Goal: Task Accomplishment & Management: Complete application form

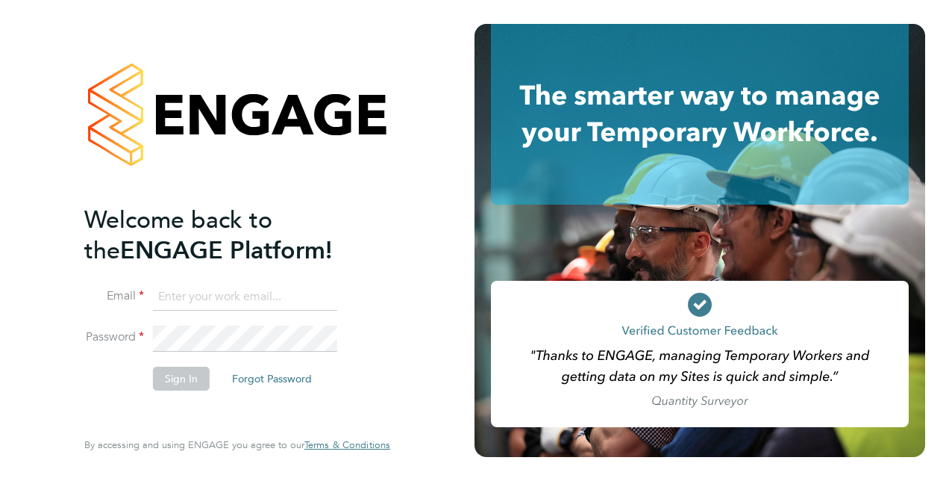
click at [208, 294] on input at bounding box center [245, 297] width 184 height 27
type input "mohammed.bham1@justice.gov.uk"
click at [184, 382] on button "Sign In" at bounding box center [181, 378] width 57 height 24
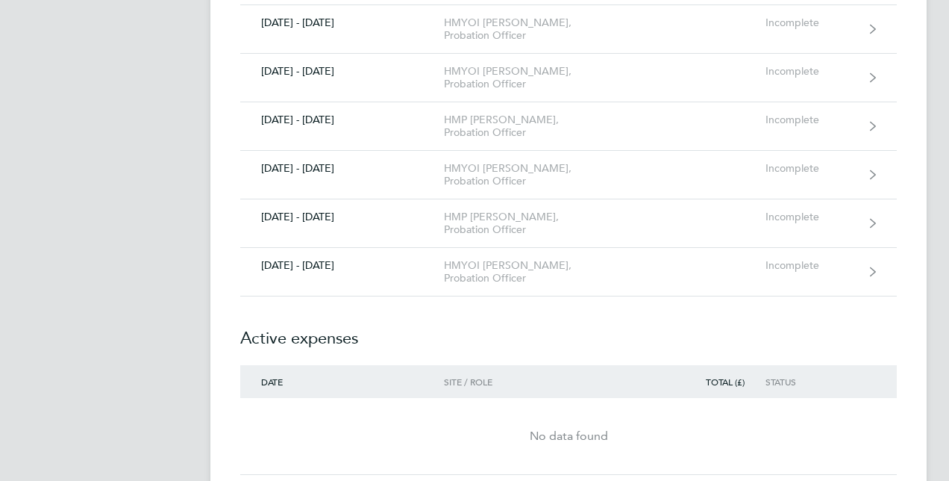
scroll to position [2508, 0]
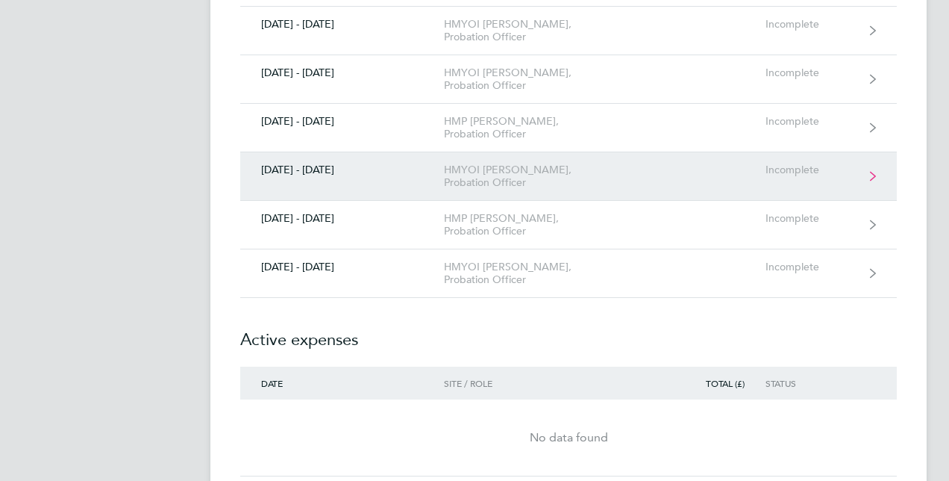
click at [724, 155] on link "[DATE] - [DATE] HMYOI [PERSON_NAME], Probation Officer Incomplete" at bounding box center [568, 176] width 657 height 49
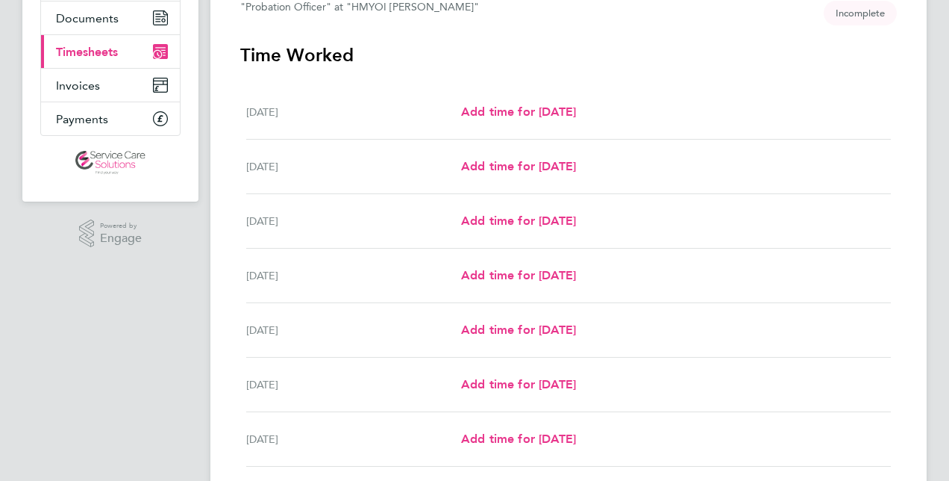
scroll to position [209, 0]
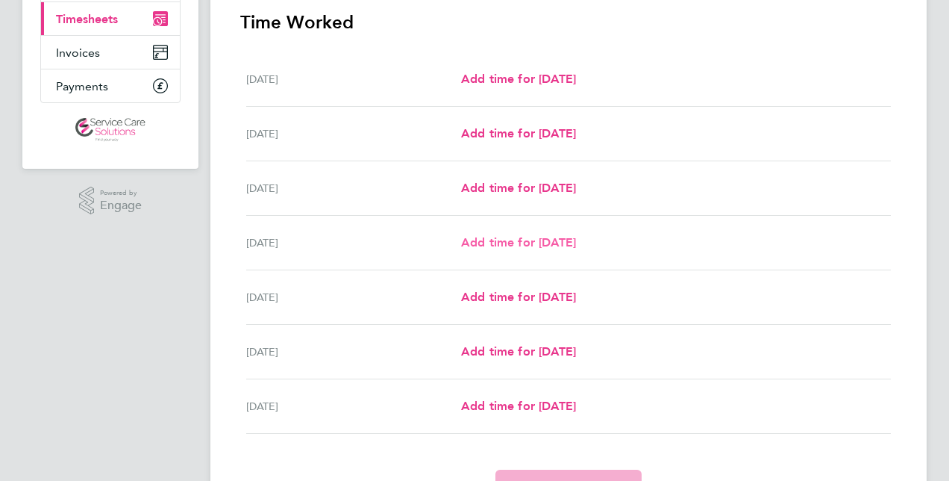
click at [576, 240] on span "Add time for [DATE]" at bounding box center [518, 242] width 115 height 14
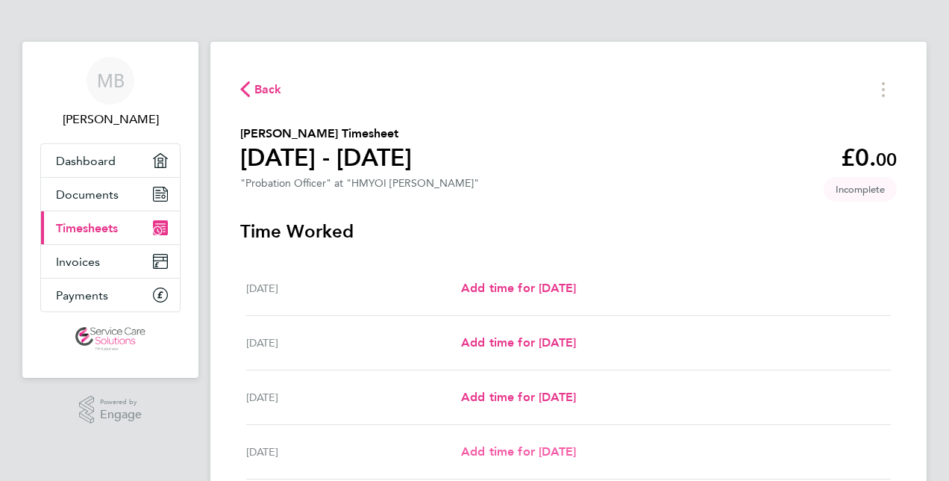
select select "30"
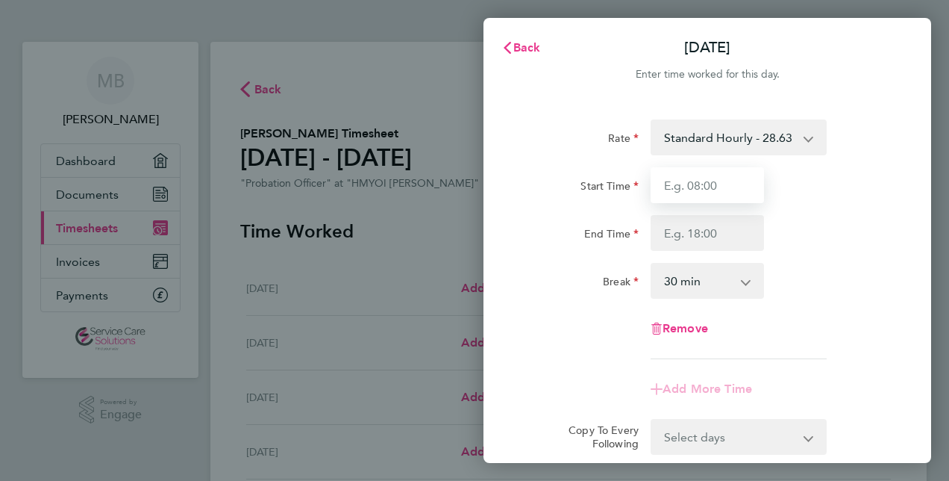
click at [700, 192] on input "Start Time" at bounding box center [707, 185] width 113 height 36
type input "17:00"
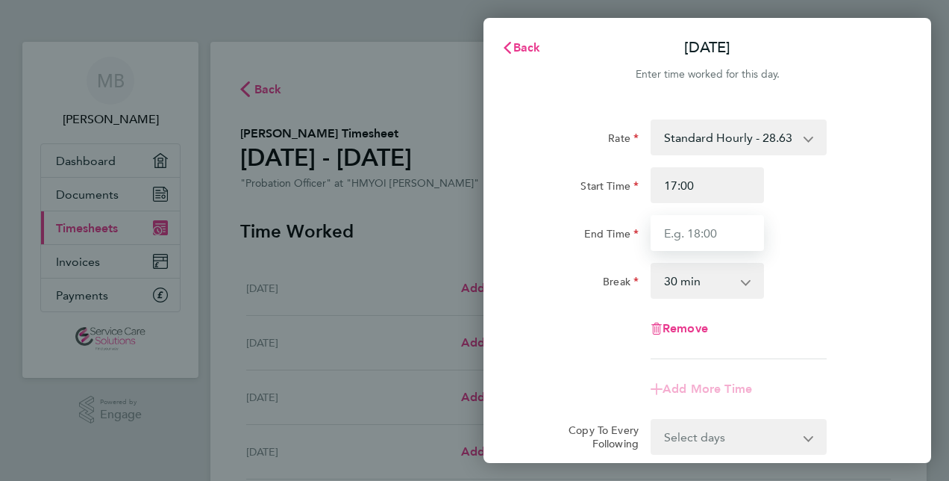
click at [717, 234] on input "End Time" at bounding box center [707, 233] width 113 height 36
type input "22:00"
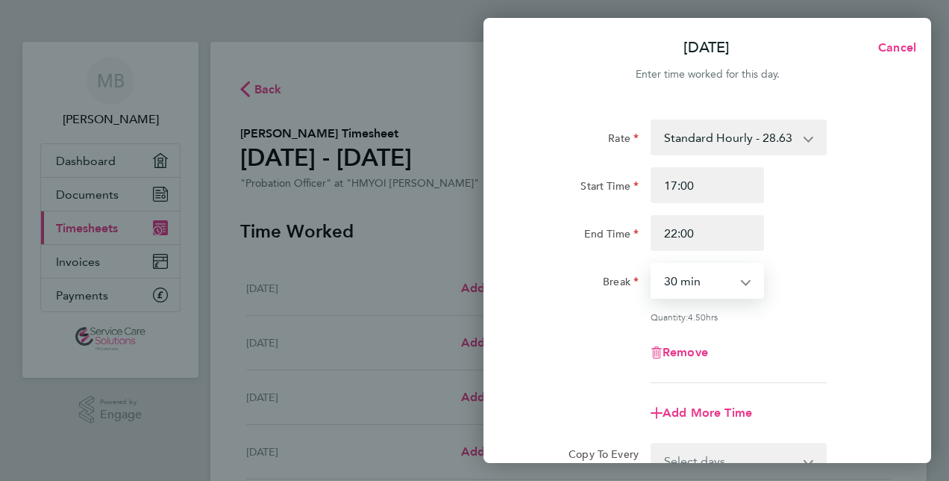
click at [695, 276] on select "0 min 15 min 30 min 45 min 60 min 75 min 90 min" at bounding box center [698, 280] width 93 height 33
select select "0"
click at [652, 264] on select "0 min 15 min 30 min 45 min 60 min 75 min 90 min" at bounding box center [698, 280] width 93 height 33
click at [869, 299] on div "Rate Standard Hourly - 28.63 Start Time 17:00 End Time 22:00 Break 0 min 15 min…" at bounding box center [707, 250] width 364 height 263
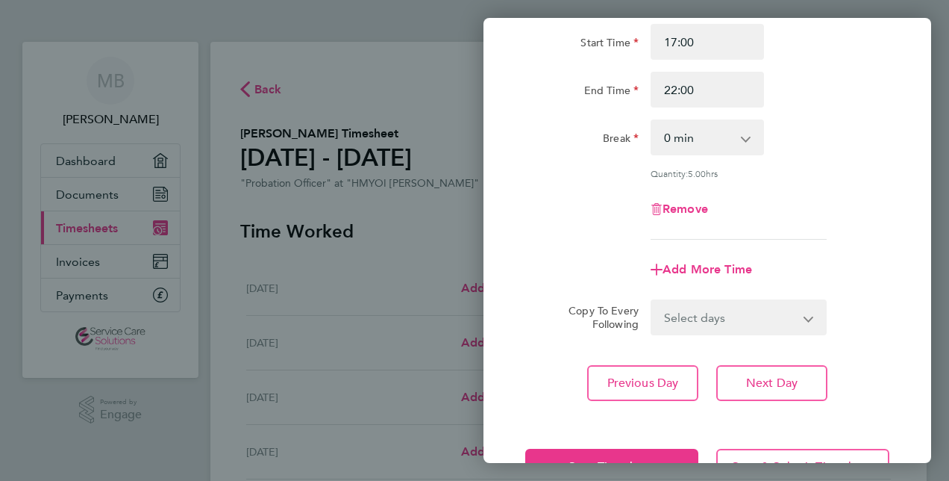
scroll to position [149, 0]
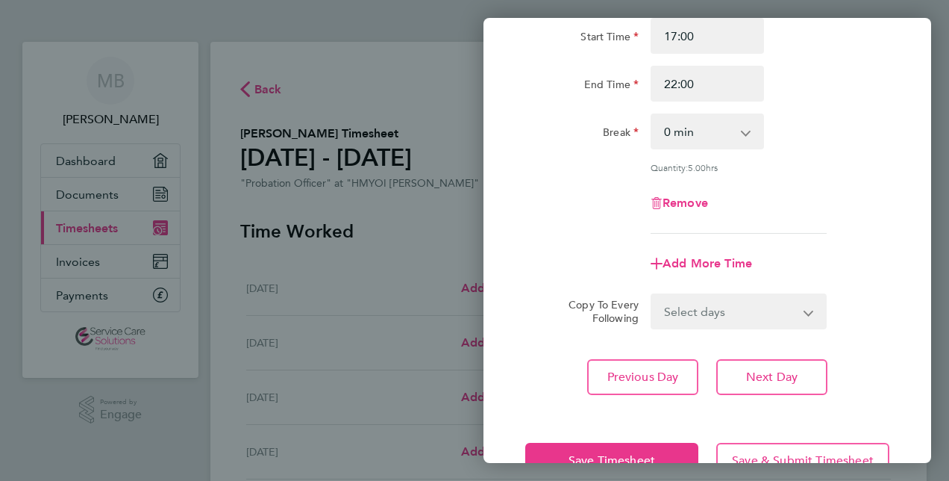
click at [778, 315] on select "Select days Day Weekend (Sat-Sun) [DATE] [DATE] [DATE]" at bounding box center [730, 311] width 157 height 33
select select "FRI"
click at [652, 295] on select "Select days Day Weekend (Sat-Sun) [DATE] [DATE] [DATE]" at bounding box center [730, 311] width 157 height 33
select select "[DATE]"
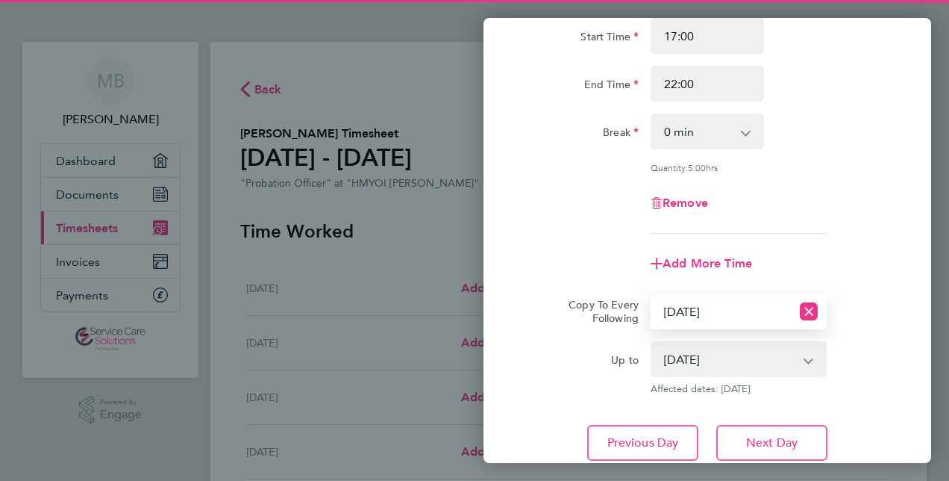
click at [854, 234] on app-timesheet-line-form-group "Rate Standard Hourly - 28.63 Start Time 17:00 End Time 22:00 Break 0 min 15 min…" at bounding box center [707, 125] width 364 height 311
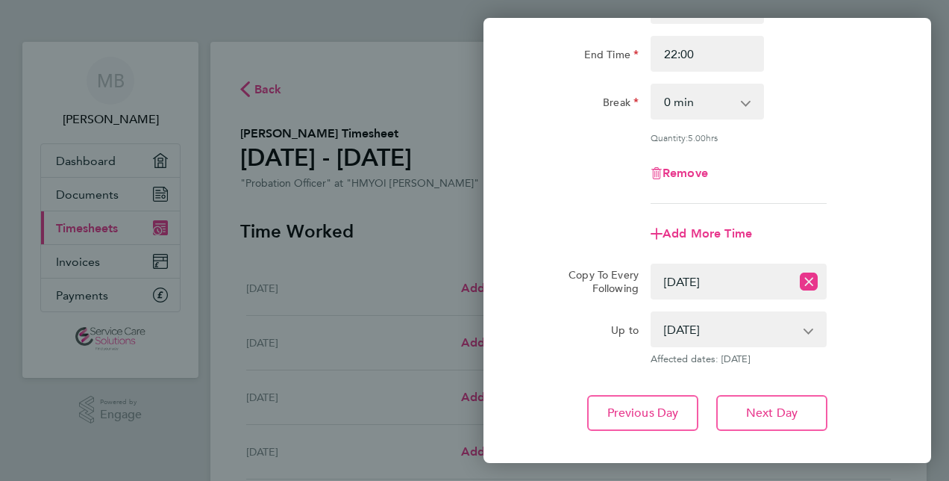
scroll to position [259, 0]
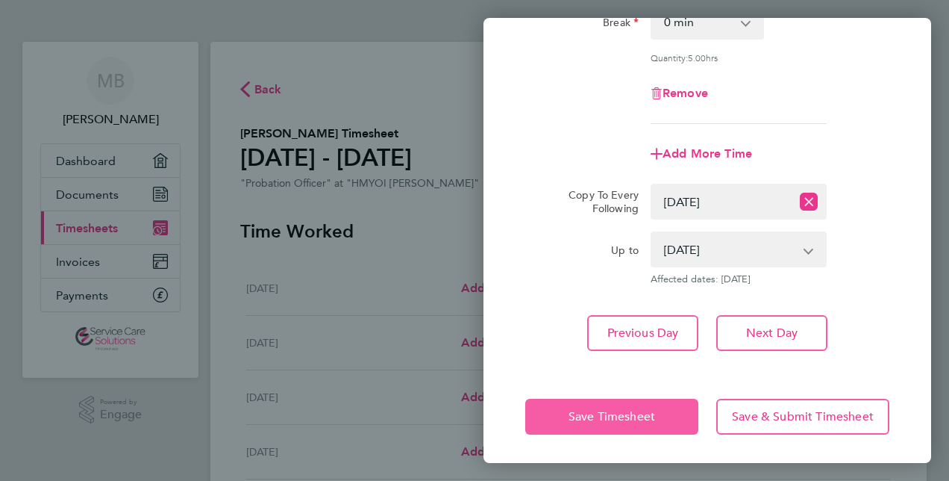
click at [647, 405] on button "Save Timesheet" at bounding box center [611, 417] width 173 height 36
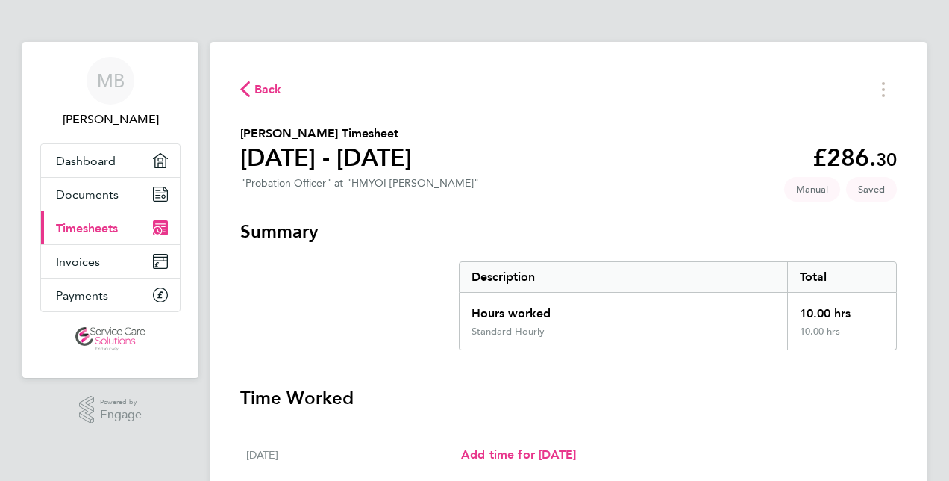
click at [642, 154] on section "[PERSON_NAME] Timesheet [DATE] - [DATE] £286. 30 "Probation Officer" at "HMYOI …" at bounding box center [568, 160] width 657 height 71
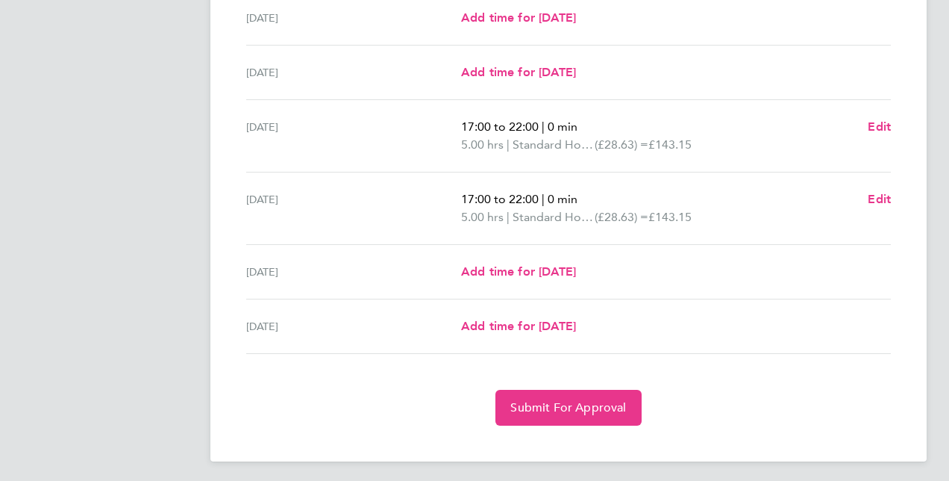
scroll to position [493, 0]
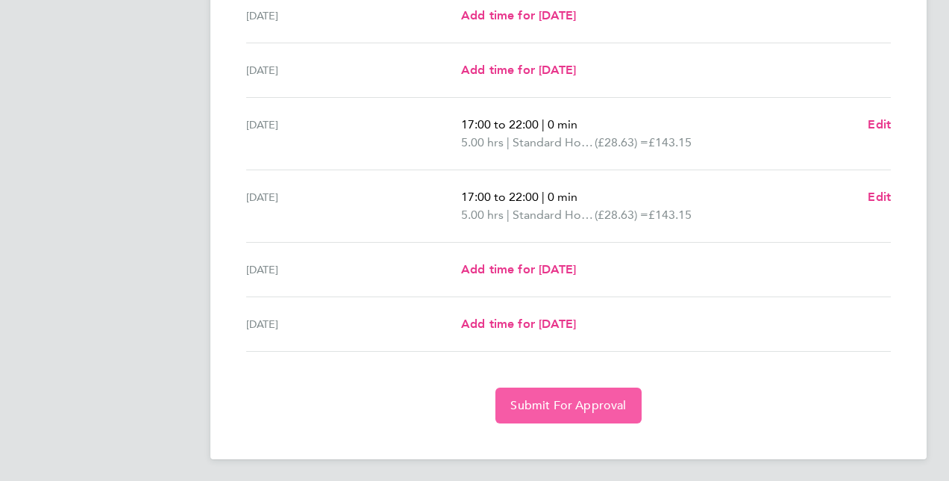
click at [596, 403] on span "Submit For Approval" at bounding box center [569, 405] width 116 height 15
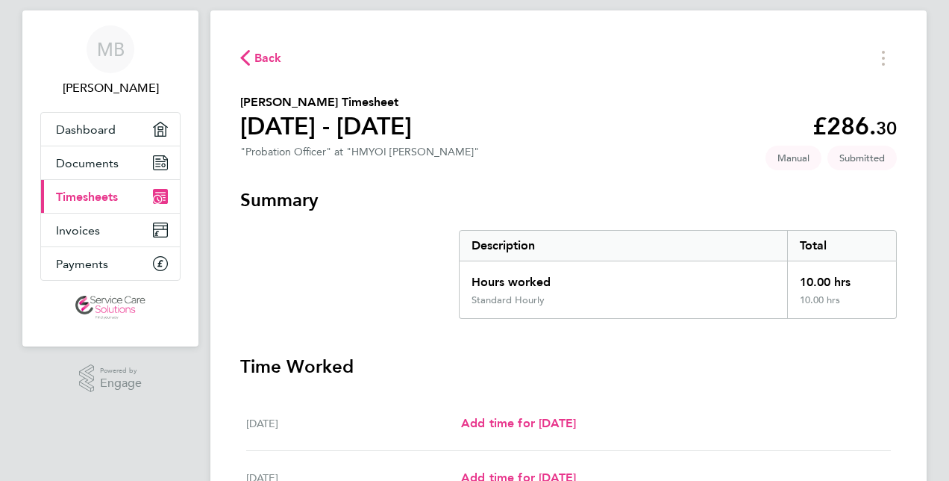
scroll to position [0, 0]
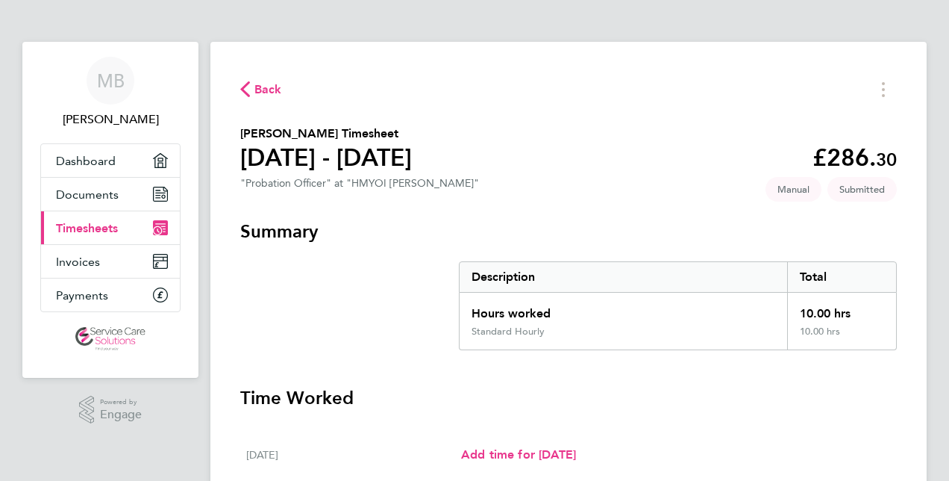
click at [114, 233] on span "Timesheets" at bounding box center [87, 228] width 62 height 14
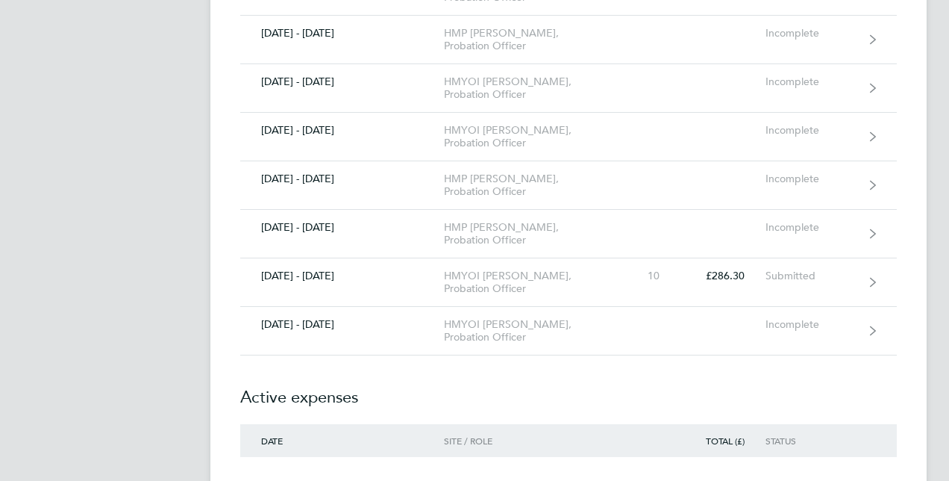
scroll to position [2388, 0]
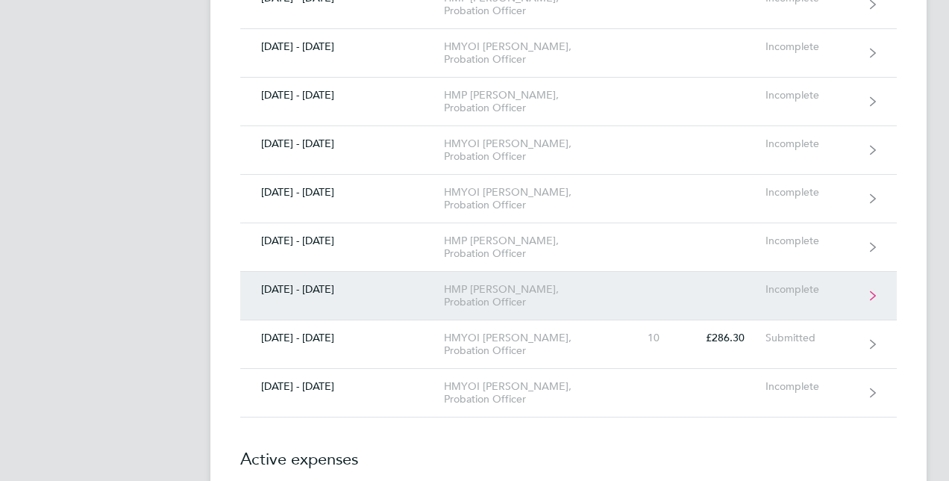
click at [813, 272] on link "[DATE] - [DATE] HMP Huntercombe, Probation Officer Incomplete" at bounding box center [568, 296] width 657 height 49
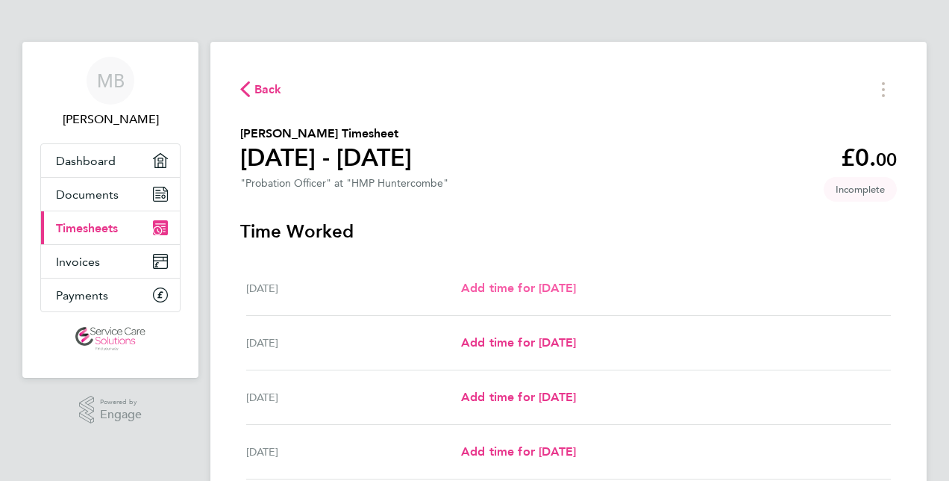
click at [576, 293] on span "Add time for [DATE]" at bounding box center [518, 288] width 115 height 14
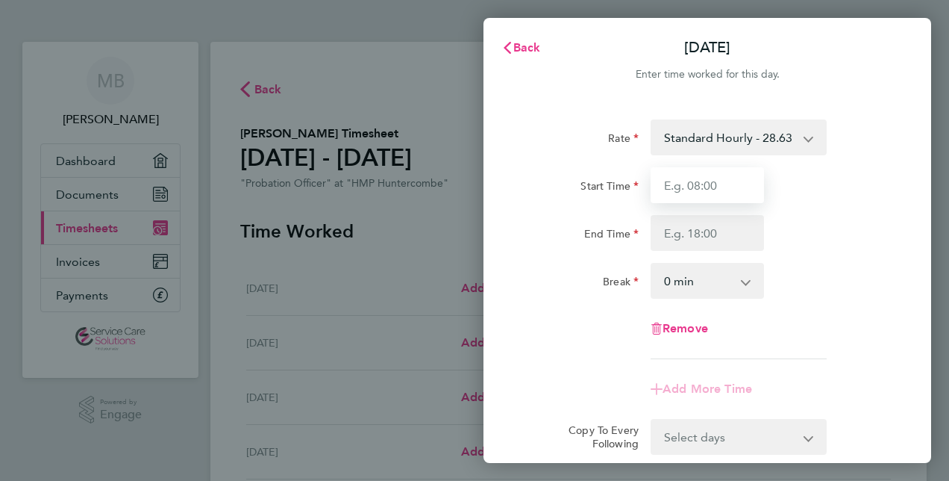
click at [751, 182] on input "Start Time" at bounding box center [707, 185] width 113 height 36
type input "09:00"
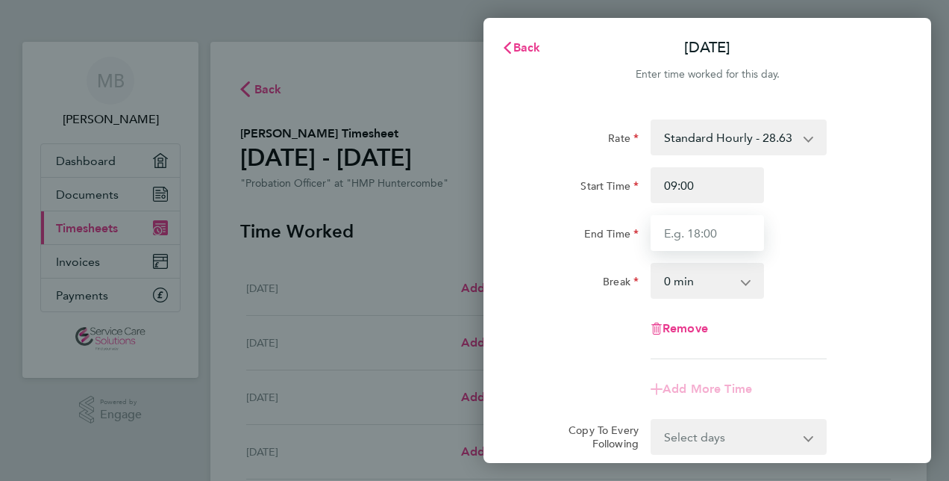
click at [732, 238] on input "End Time" at bounding box center [707, 233] width 113 height 36
type input "17:00"
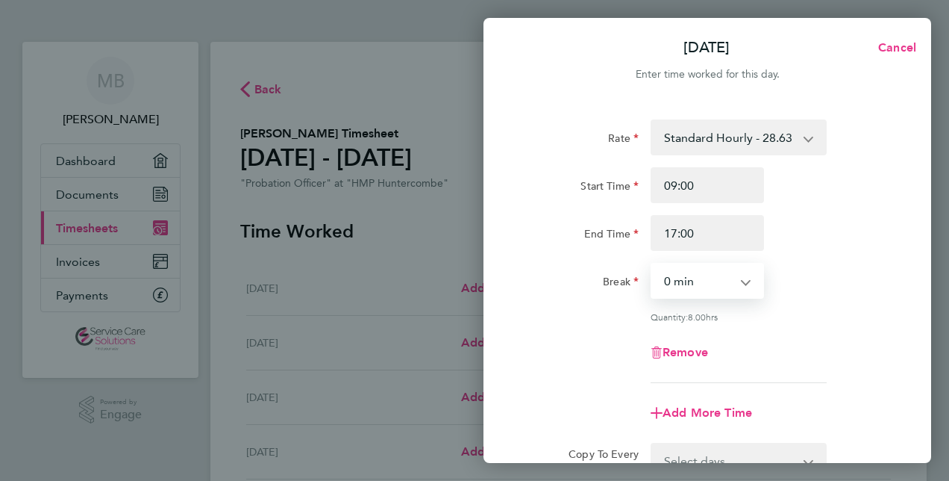
click at [731, 275] on select "0 min 15 min 30 min 45 min 60 min 75 min 90 min" at bounding box center [698, 280] width 93 height 33
select select "30"
click at [652, 264] on select "0 min 15 min 30 min 45 min 60 min 75 min 90 min" at bounding box center [698, 280] width 93 height 33
click at [805, 322] on div "Rate Standard Hourly - 28.63 Standard Hourly - 23.70 Standard Hourly - 22.44 St…" at bounding box center [707, 250] width 364 height 263
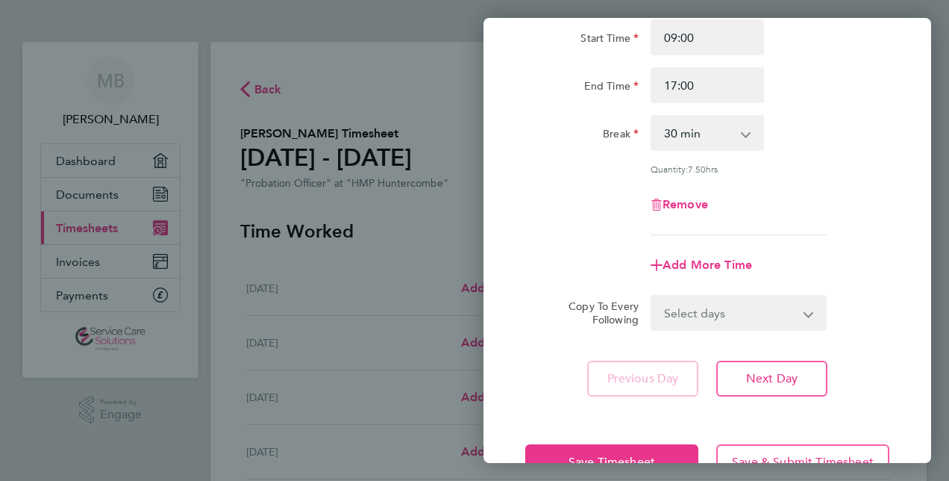
scroll to position [149, 0]
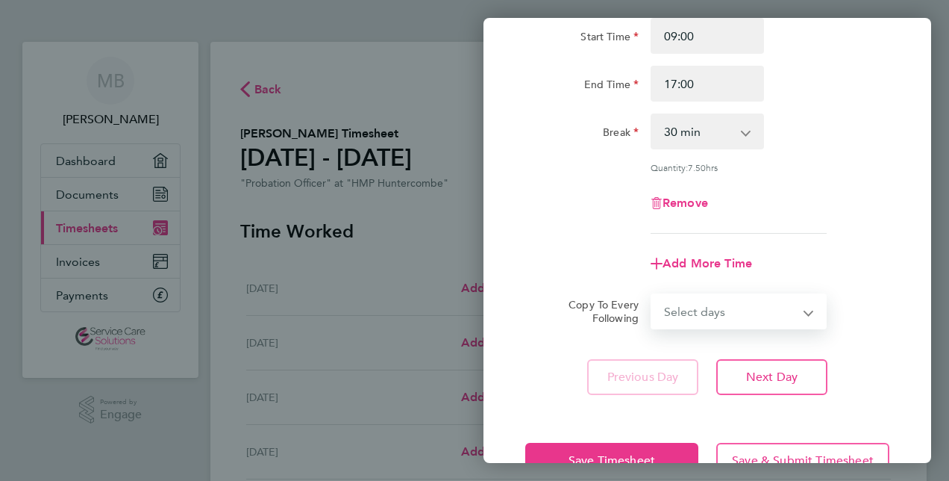
click at [770, 313] on select "Select days Day Weekday (Mon-Fri) Weekend (Sat-Sun) [DATE] [DATE] [DATE] [DATE]…" at bounding box center [730, 311] width 157 height 33
select select "WEEKDAY"
click at [652, 295] on select "Select days Day Weekday (Mon-Fri) Weekend (Sat-Sun) [DATE] [DATE] [DATE] [DATE]…" at bounding box center [730, 311] width 157 height 33
select select "[DATE]"
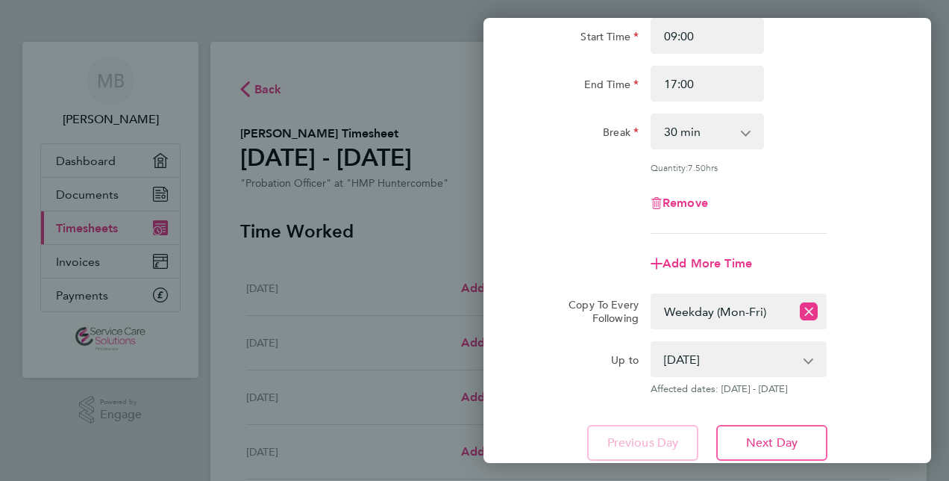
click at [870, 212] on div "Remove" at bounding box center [707, 203] width 376 height 36
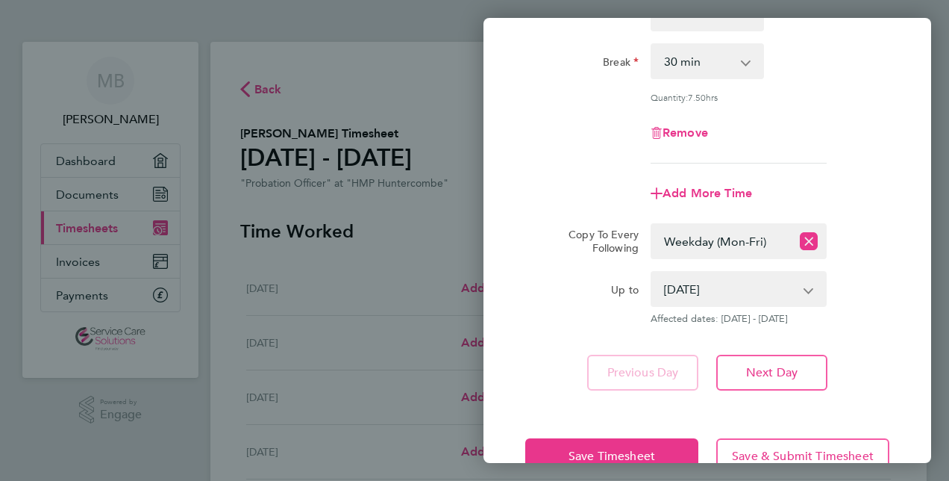
scroll to position [259, 0]
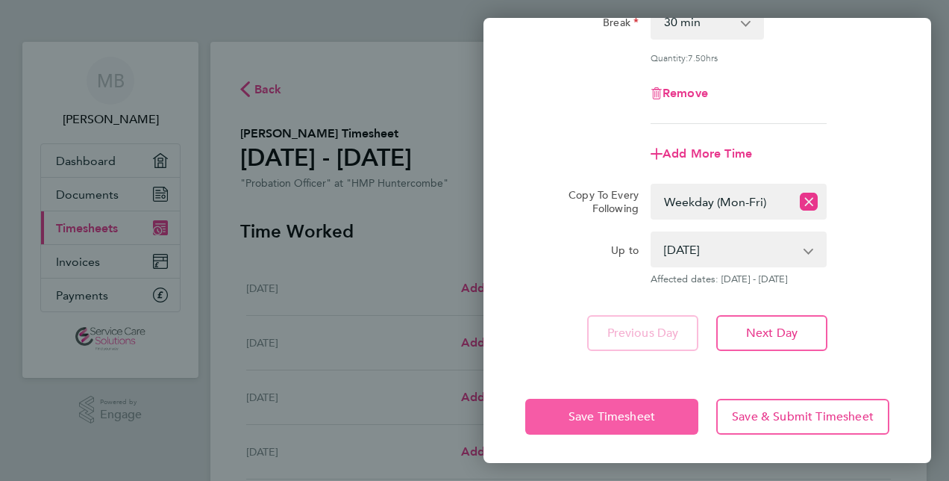
click at [660, 423] on button "Save Timesheet" at bounding box center [611, 417] width 173 height 36
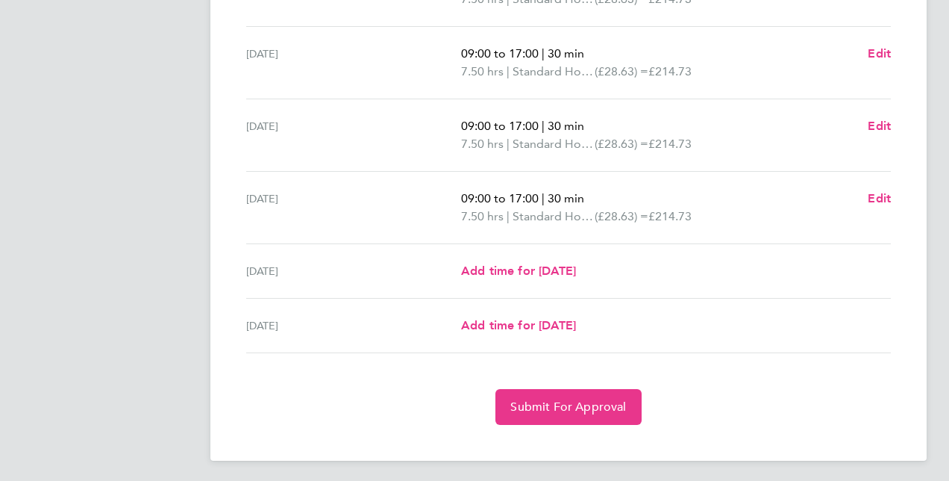
scroll to position [547, 0]
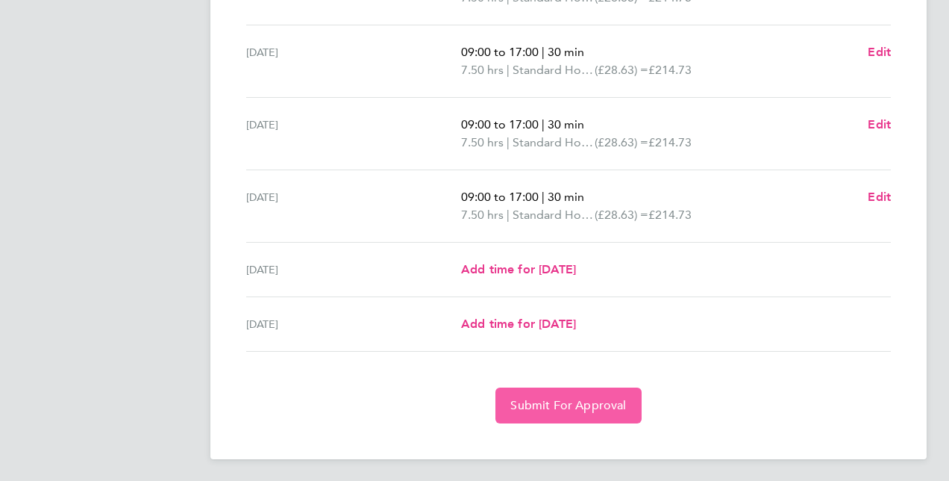
click at [555, 408] on span "Submit For Approval" at bounding box center [569, 405] width 116 height 15
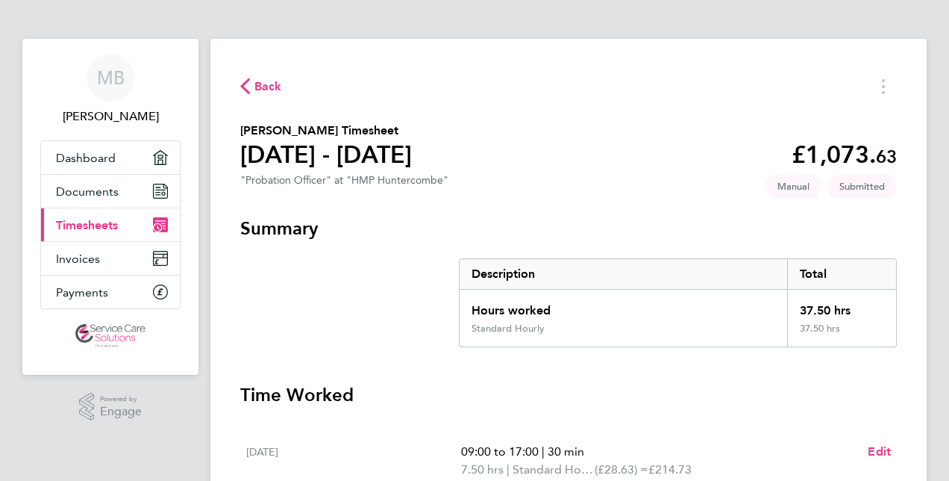
scroll to position [0, 0]
